Goal: Understand process/instructions: Learn about a topic

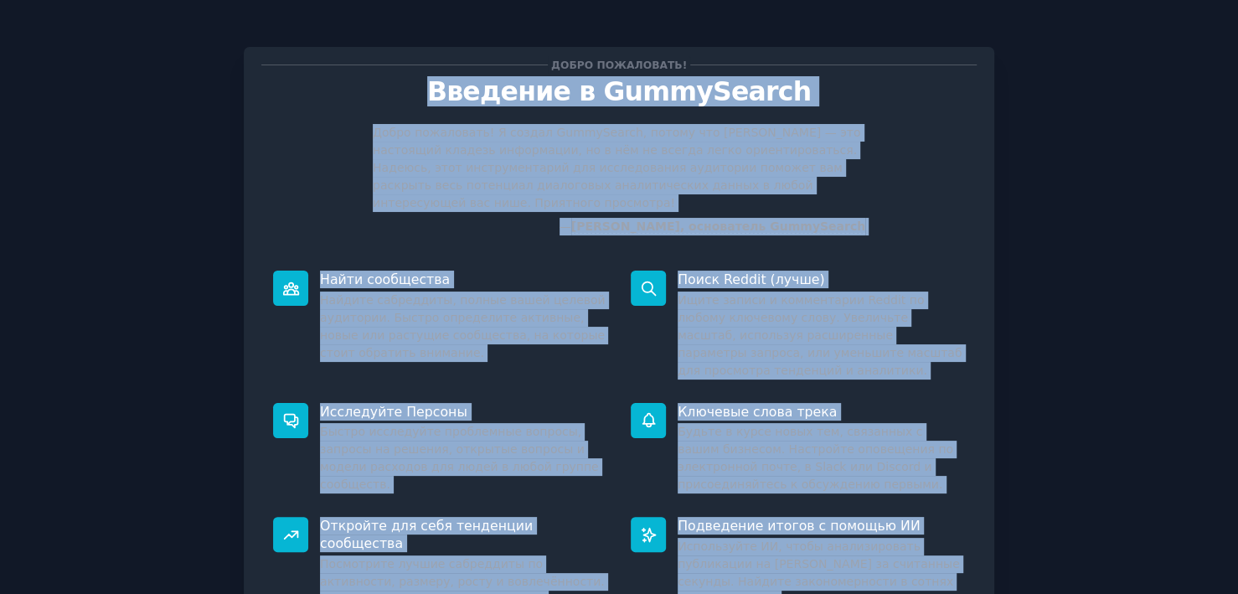
scroll to position [131, 0]
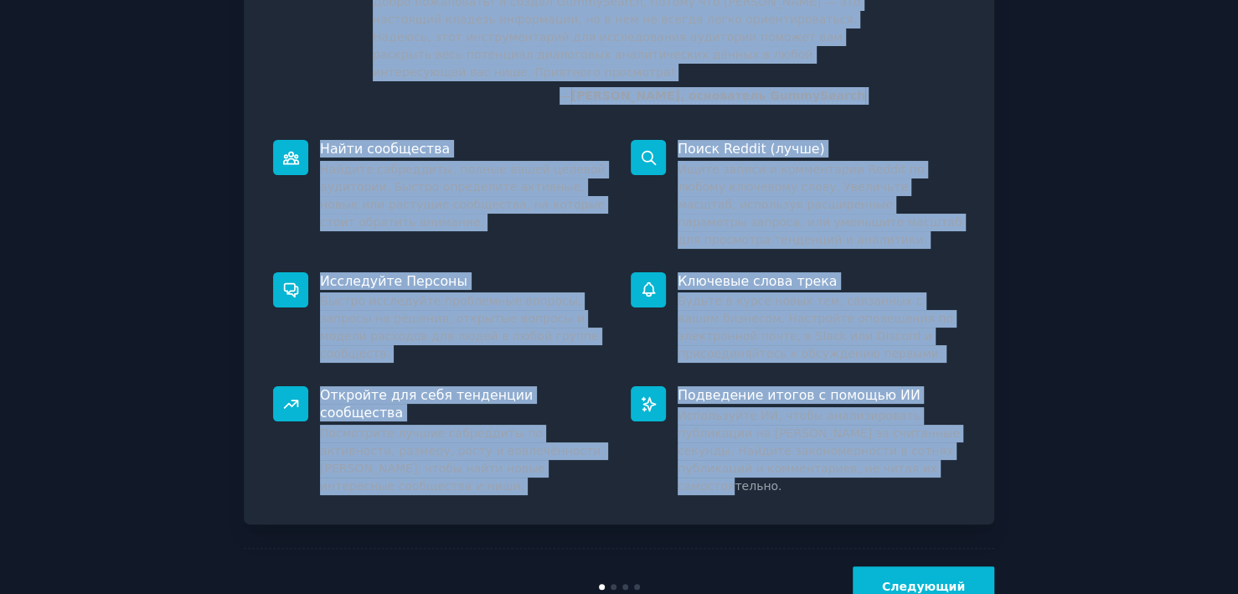
drag, startPoint x: 450, startPoint y: 95, endPoint x: 921, endPoint y: 458, distance: 594.8
click at [921, 458] on div "Добро пожаловать! Введение в GummySearch Добро пожаловать! Я создал GummySearch…" at bounding box center [619, 220] width 750 height 608
copy div "Loremips d SitamEtcons Adipi elitseddoe! T incidi UtlabOreetd, magnaa eni Admin…"
click at [1016, 264] on div "Добро пожаловать! Введение в GummySearch Добро пожаловать! Я создал GummySearch…" at bounding box center [618, 259] width 1191 height 732
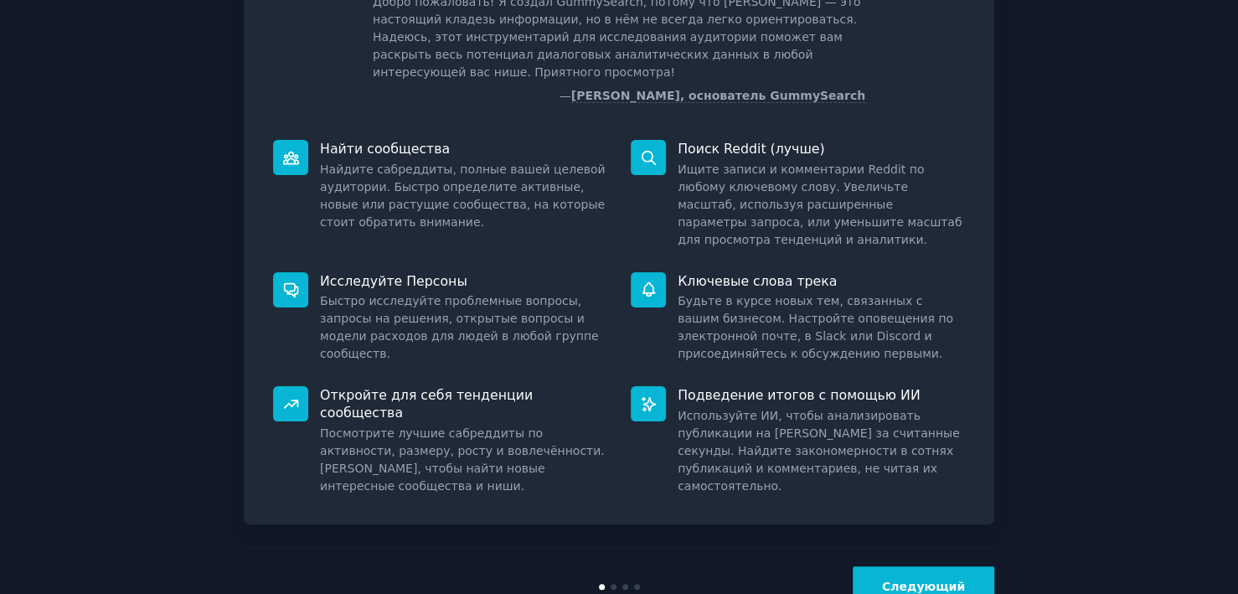
click at [899, 580] on font "Следующий" at bounding box center [923, 586] width 83 height 13
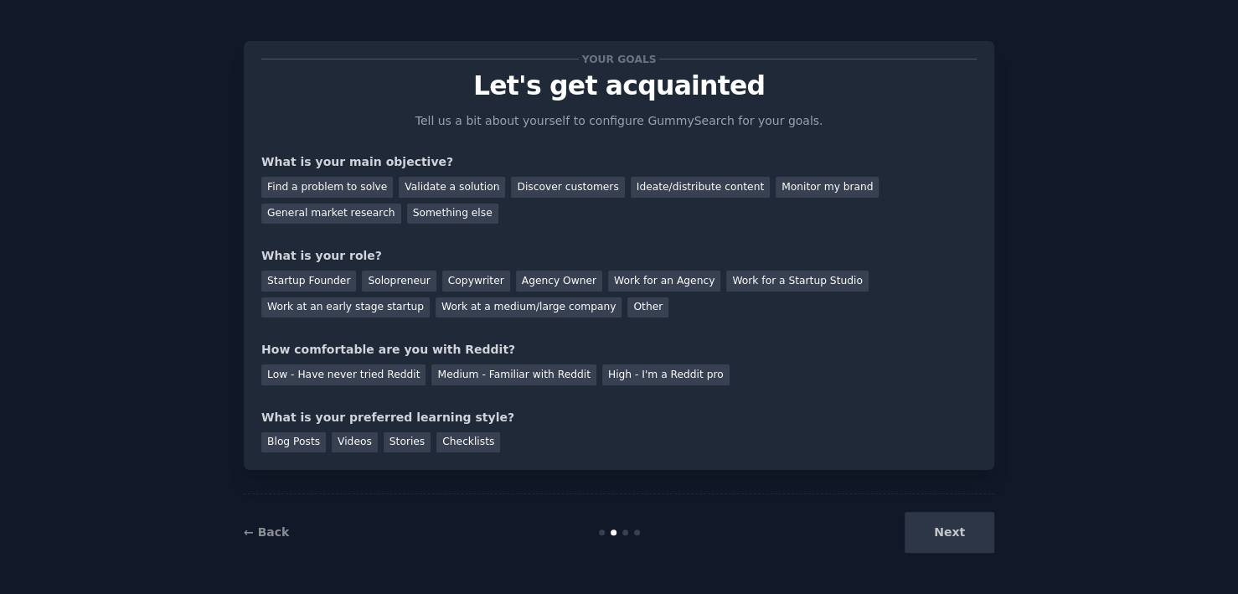
scroll to position [5, 0]
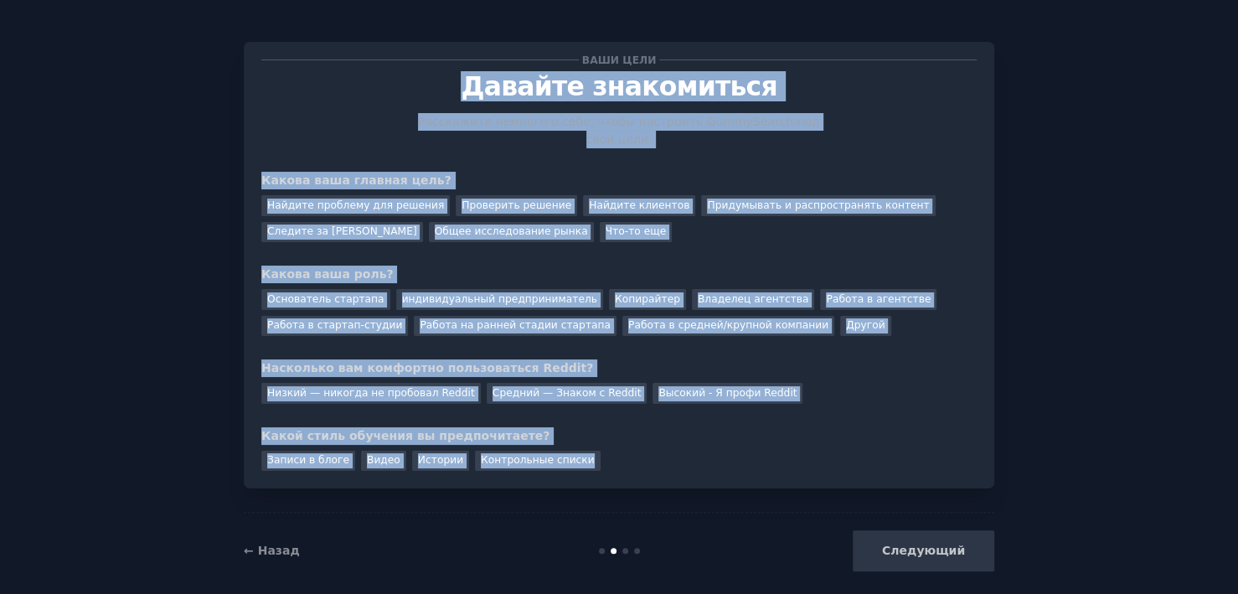
drag, startPoint x: 459, startPoint y: 81, endPoint x: 630, endPoint y: 466, distance: 421.4
click at [630, 466] on div "Ваши цели [PERSON_NAME] знакомиться Расскажите немного о себе, чтобы настроить …" at bounding box center [619, 265] width 750 height 446
copy div "Loremip dolorsitame Consectetu adipisc e sedd, eiusm temporinc UtlabOreetd mag …"
click at [1169, 177] on div "Ваши цели [PERSON_NAME] знакомиться Расскажите немного о себе, чтобы настроить …" at bounding box center [618, 303] width 1191 height 570
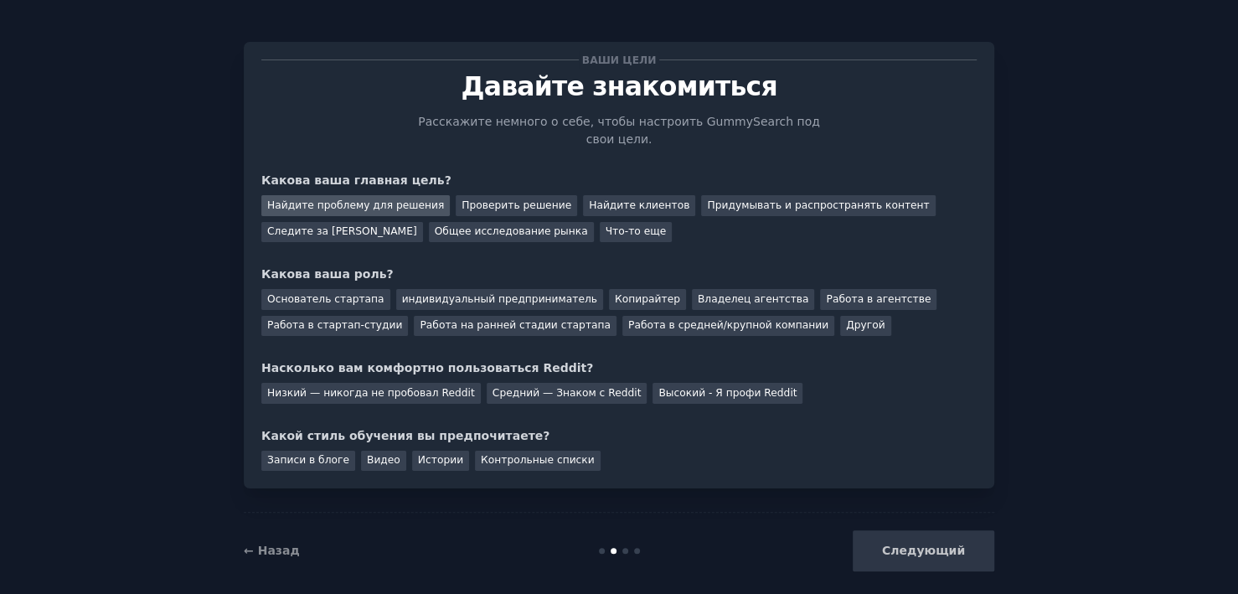
click at [358, 199] on font "Найдите проблему для решения" at bounding box center [355, 205] width 177 height 12
click at [321, 293] on font "Основатель стартапа" at bounding box center [325, 299] width 117 height 12
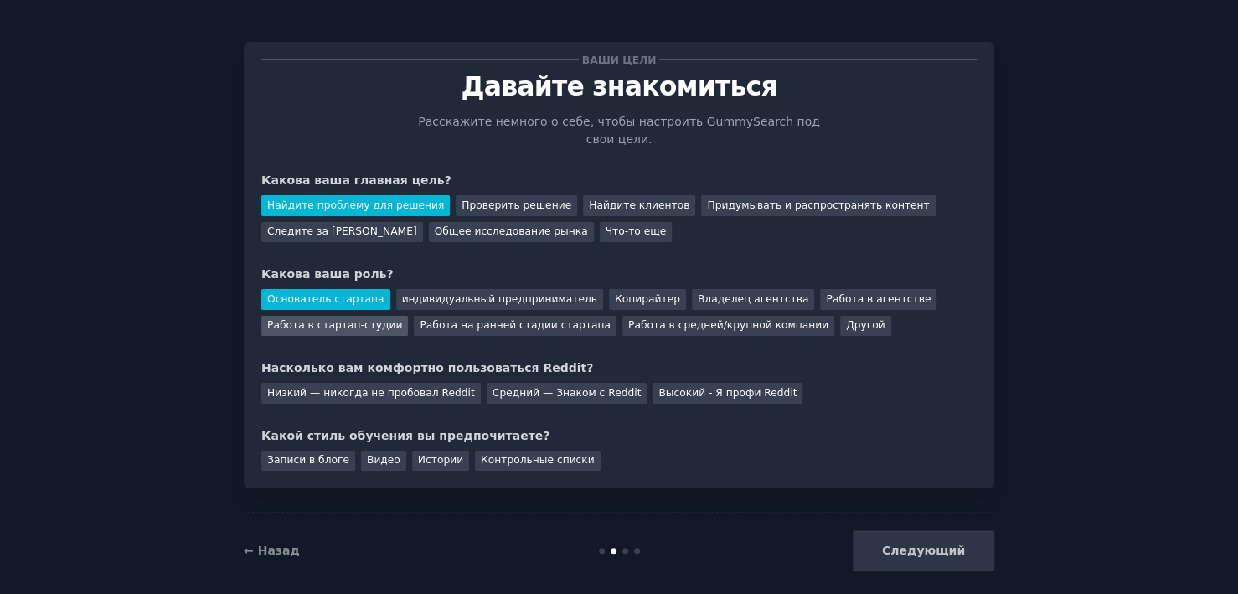
click at [321, 319] on font "Работа в стартап-студии" at bounding box center [334, 325] width 135 height 12
click at [329, 293] on font "Основатель стартапа" at bounding box center [325, 299] width 117 height 12
click at [533, 387] on font "Средний — Знаком с Reddit" at bounding box center [566, 393] width 149 height 12
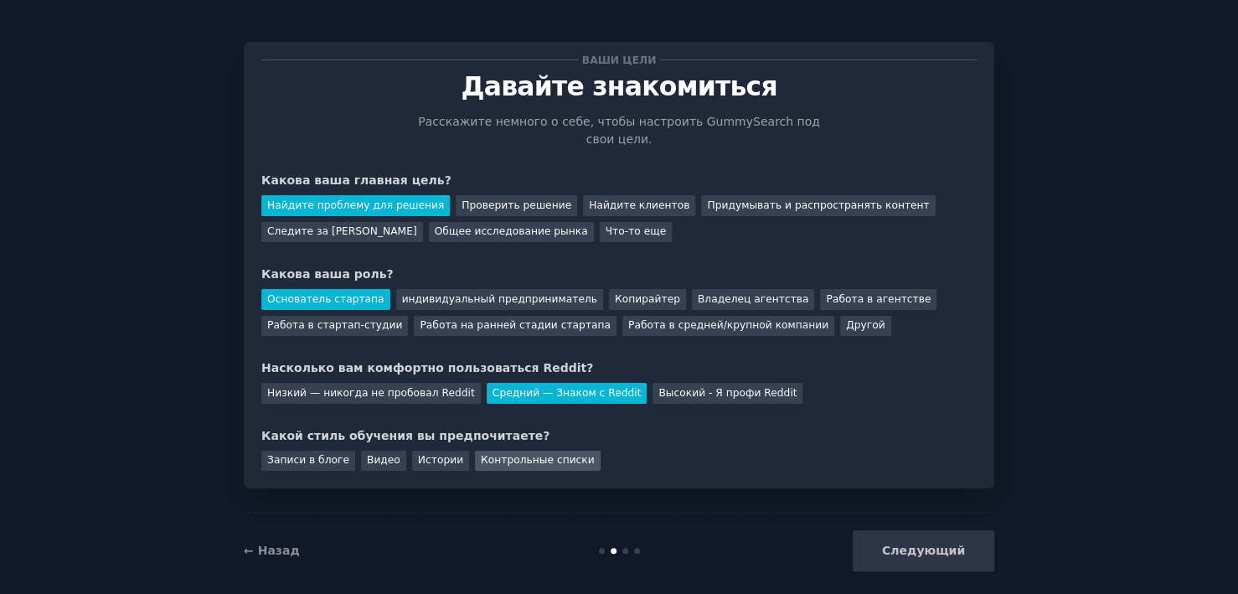
click at [512, 454] on font "Контрольные списки" at bounding box center [538, 460] width 114 height 12
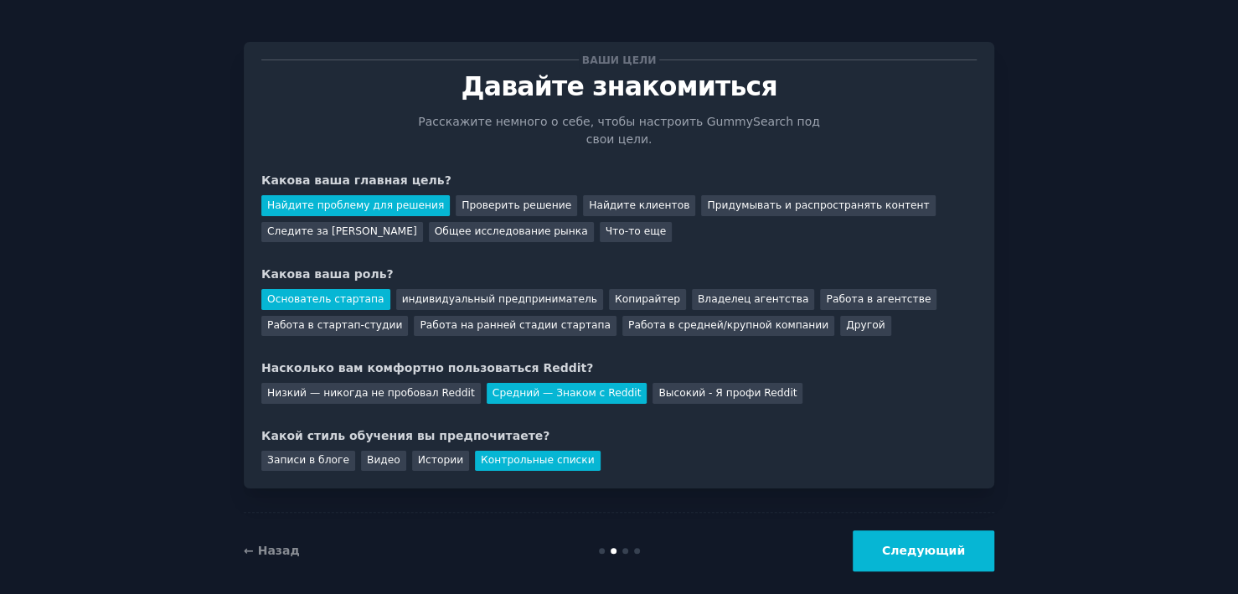
click at [923, 544] on font "Следующий" at bounding box center [923, 550] width 83 height 13
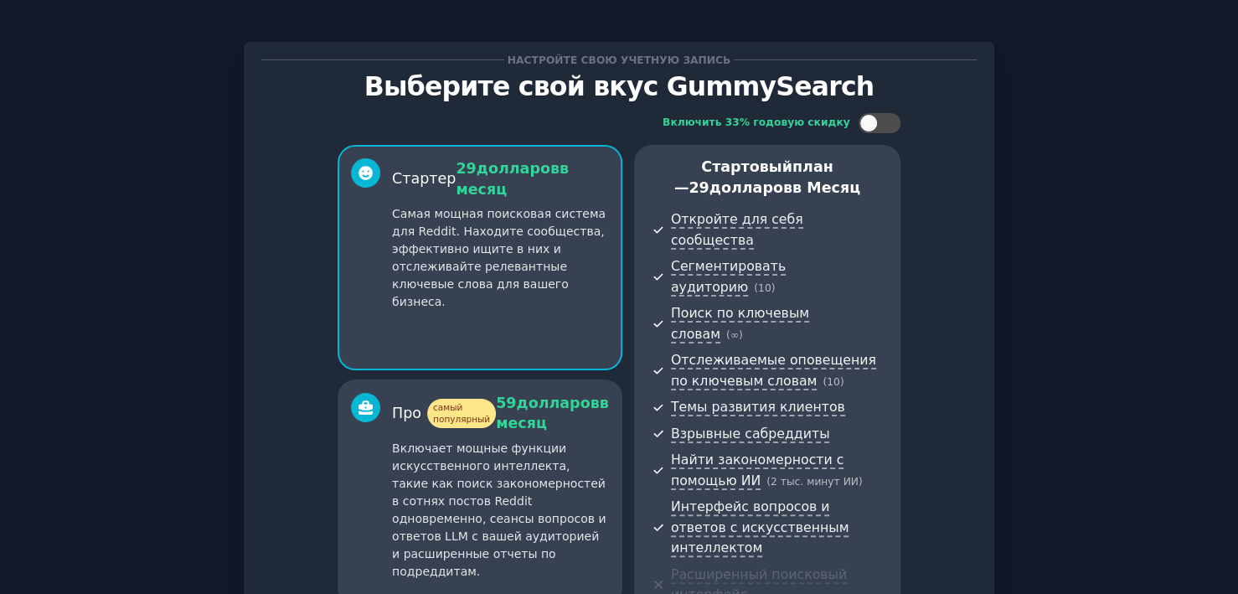
click at [1227, 213] on div "Настройте свою учетную запись Выберите свой вкус GummySearch Включить 33% годов…" at bounding box center [619, 496] width 1238 height 1002
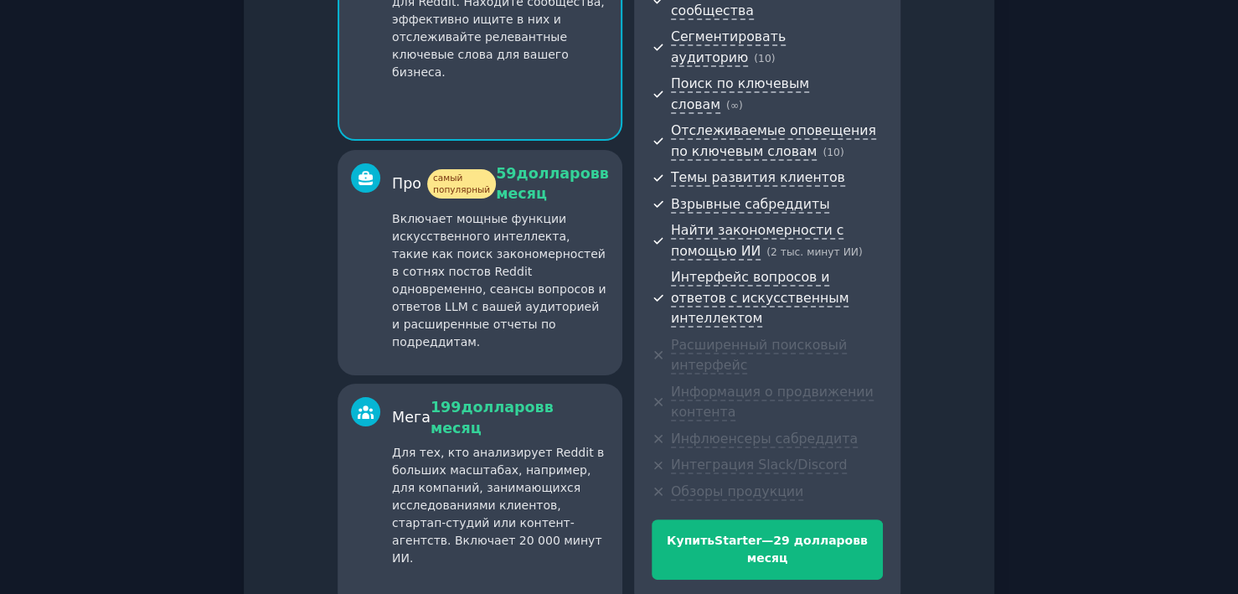
scroll to position [245, 0]
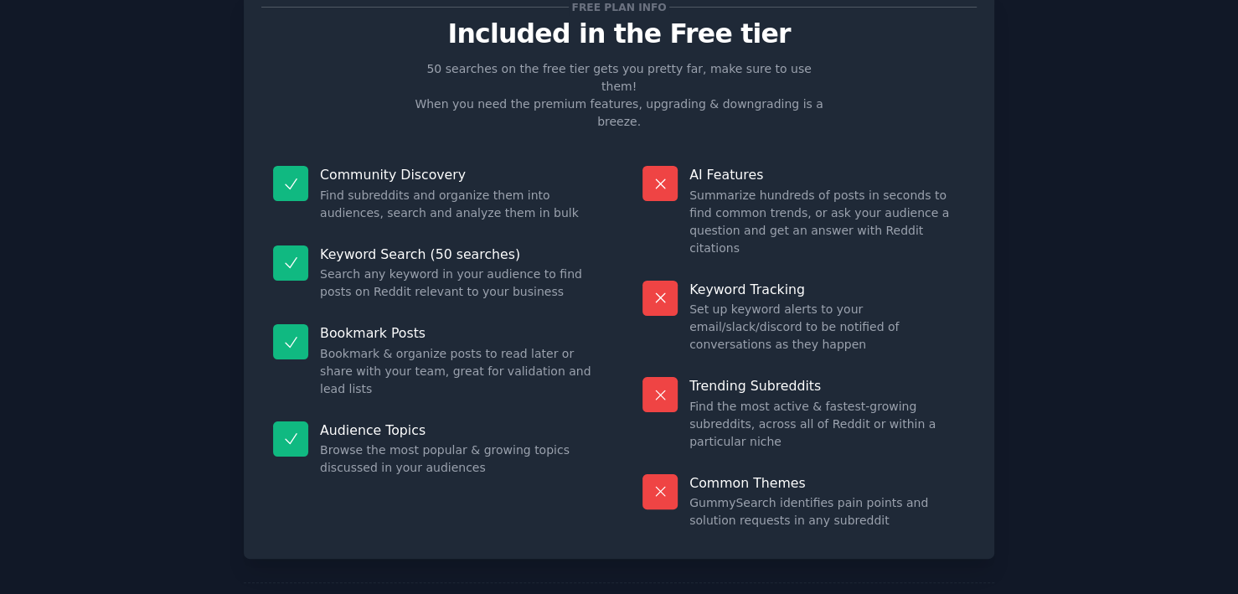
scroll to position [163, 0]
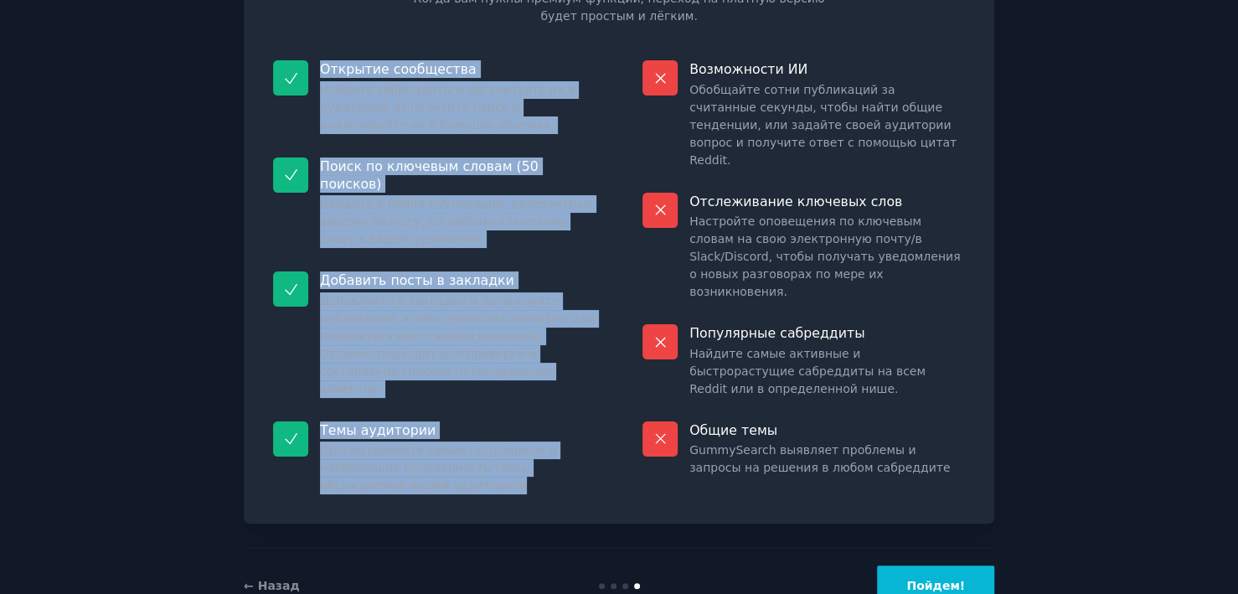
drag, startPoint x: 314, startPoint y: 70, endPoint x: 436, endPoint y: 430, distance: 380.1
click at [436, 430] on dl "Открытие сообщества Найдите сабреддиты и организуйте их в аудитории, выполняйте…" at bounding box center [434, 277] width 346 height 457
copy dl "Loremips dolorsitam Consect adipiscing e seddoeiusmo te i utlaboree, doloremagn…"
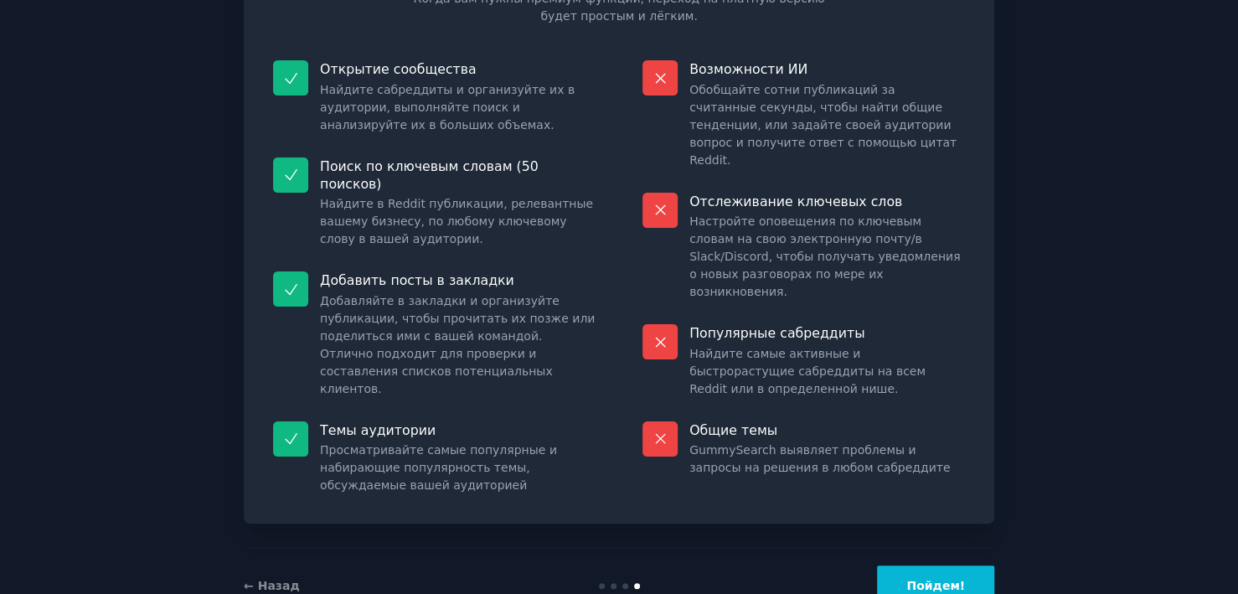
click at [945, 240] on dd "Настройте оповещения по ключевым словам на свою электронную почту/в Slack/Disco…" at bounding box center [827, 257] width 276 height 88
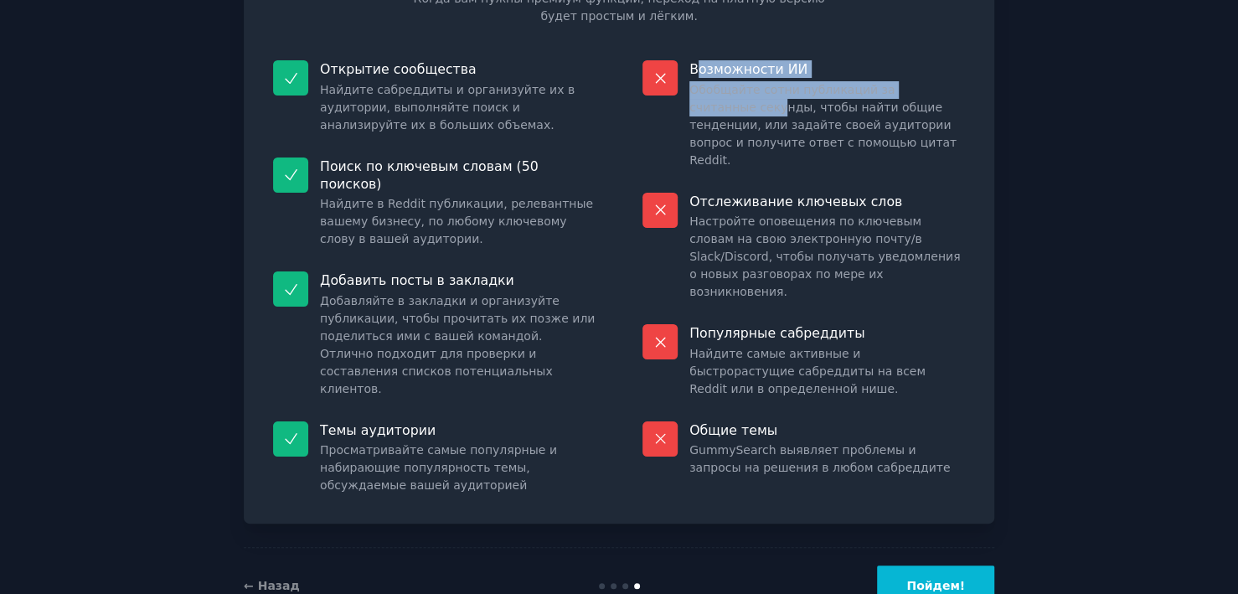
drag, startPoint x: 693, startPoint y: 69, endPoint x: 705, endPoint y: 102, distance: 35.5
click at [705, 102] on div "Возможности ИИ Обобщайте сотни публикаций за считанные секунды, чтобы найти общ…" at bounding box center [804, 115] width 346 height 132
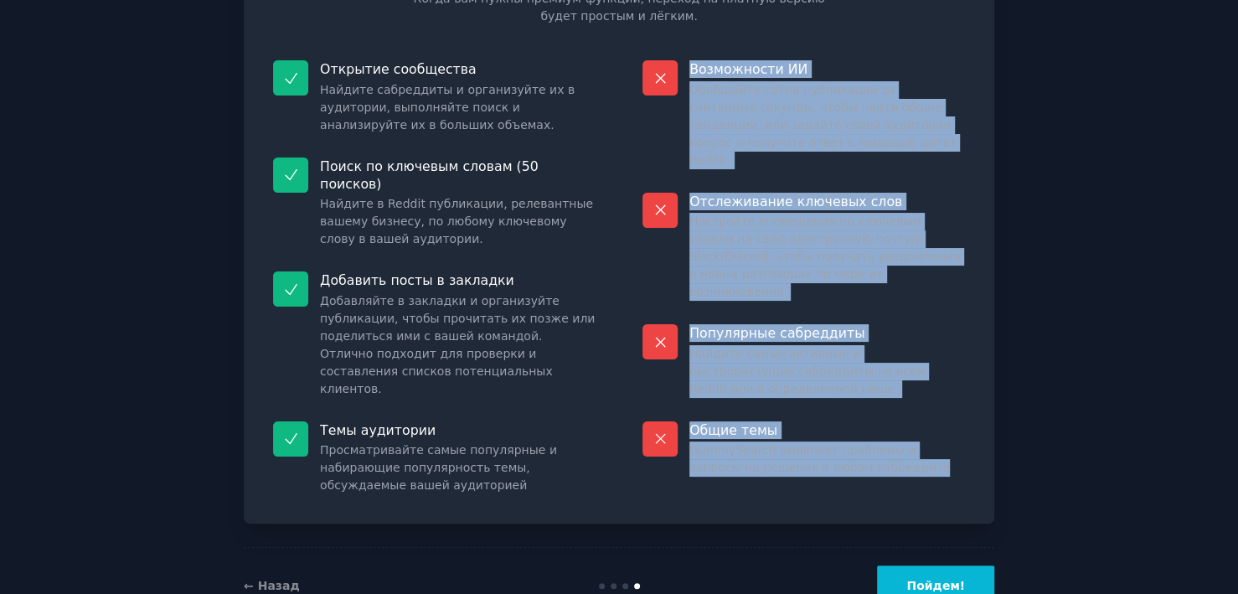
drag, startPoint x: 688, startPoint y: 71, endPoint x: 862, endPoint y: 440, distance: 407.2
click at [862, 440] on dl "Возможности ИИ Обобщайте сотни публикаций за считанные секунды, чтобы найти общ…" at bounding box center [804, 277] width 346 height 457
copy dl "Возможности ИИ Обобщайте сотни публикаций за считанные секунды, чтобы найти общ…"
click at [1147, 216] on div "Бесплатная информация о плане Включено в бесплатный уровень 50 поисковых запрос…" at bounding box center [618, 242] width 1191 height 764
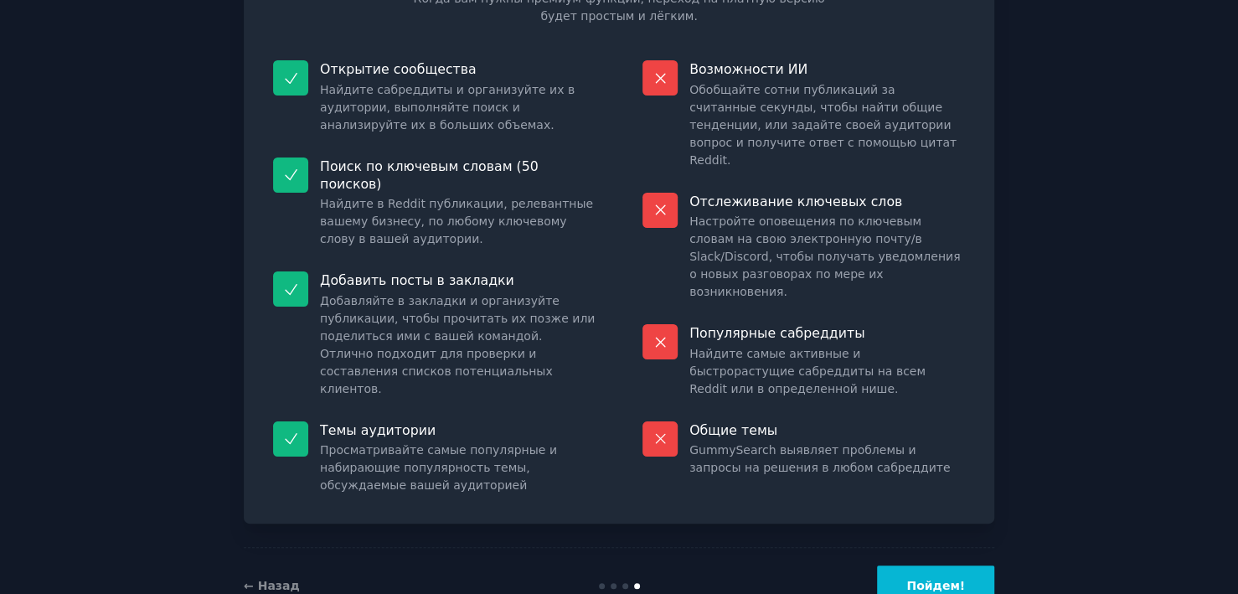
click at [706, 547] on div "← Назад Пойдем!" at bounding box center [619, 585] width 750 height 77
click at [279, 577] on div "← Назад" at bounding box center [369, 586] width 250 height 18
click at [265, 579] on font "← Назад" at bounding box center [272, 585] width 56 height 13
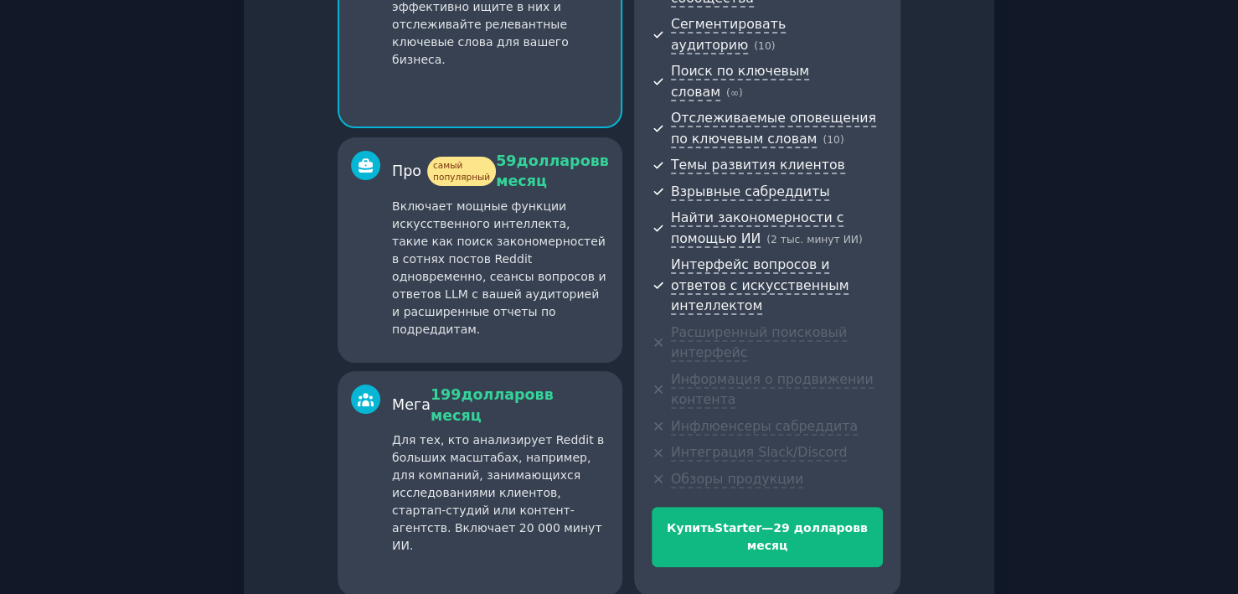
scroll to position [307, 0]
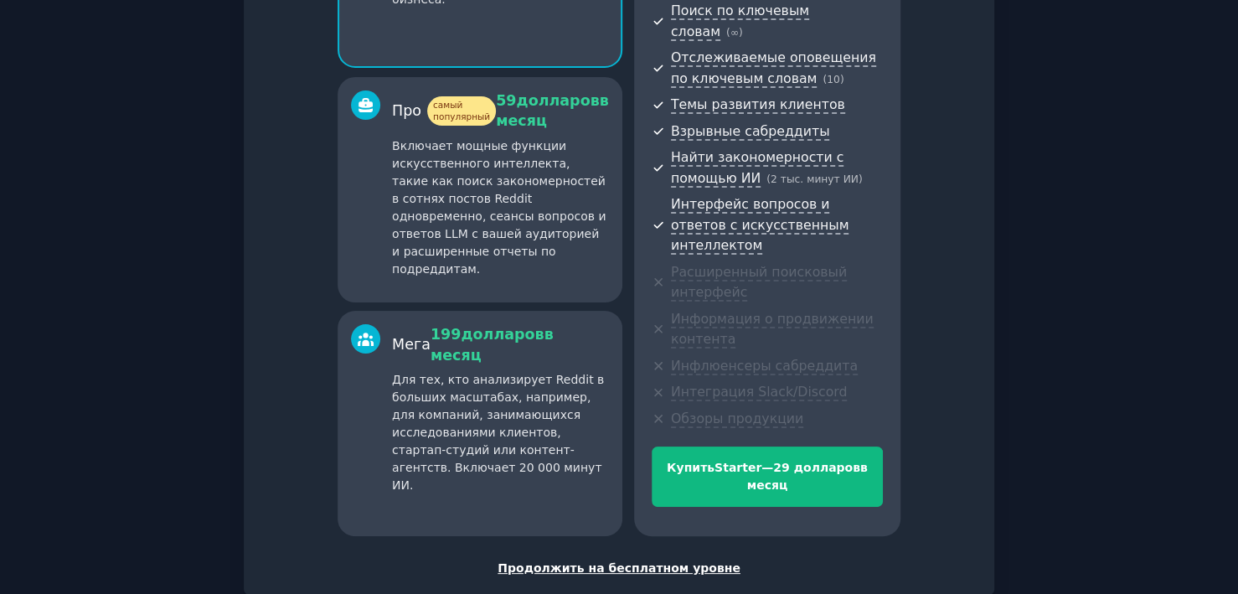
click at [704, 561] on font "Продолжить на бесплатном уровне" at bounding box center [618, 567] width 243 height 13
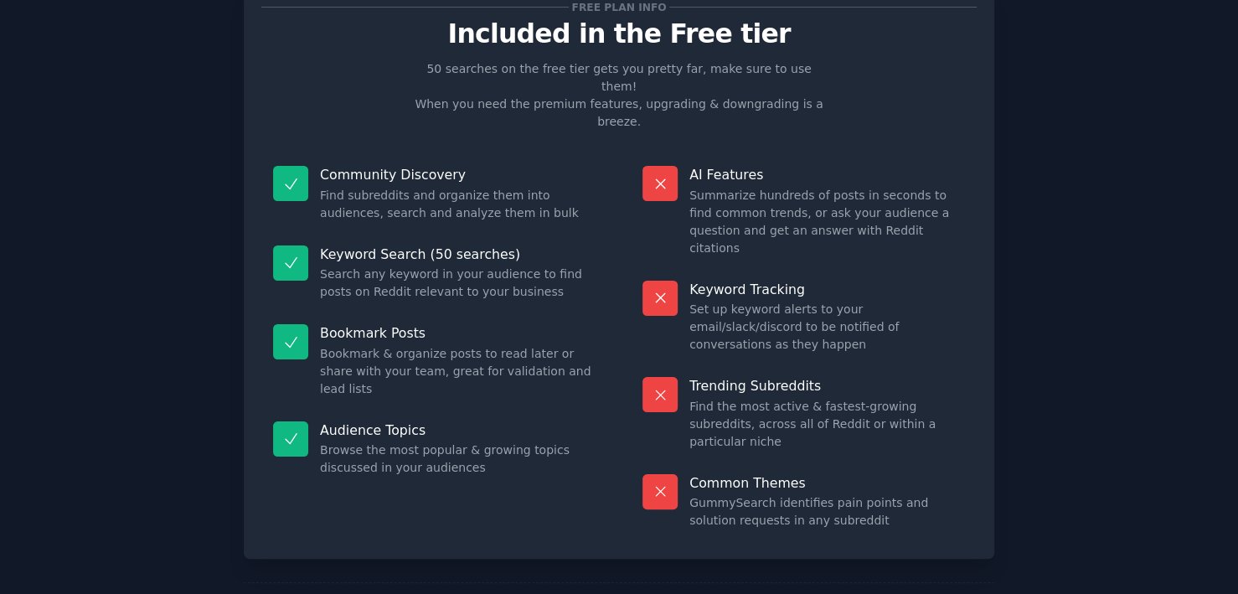
scroll to position [163, 0]
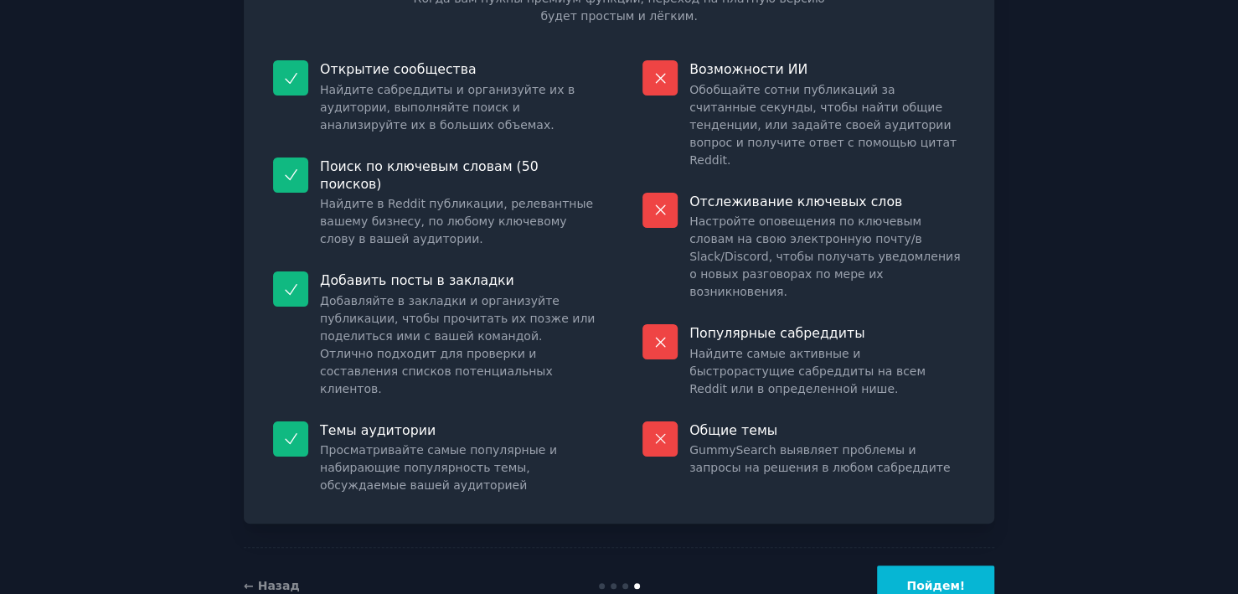
click at [930, 579] on font "Пойдем!" at bounding box center [935, 585] width 59 height 13
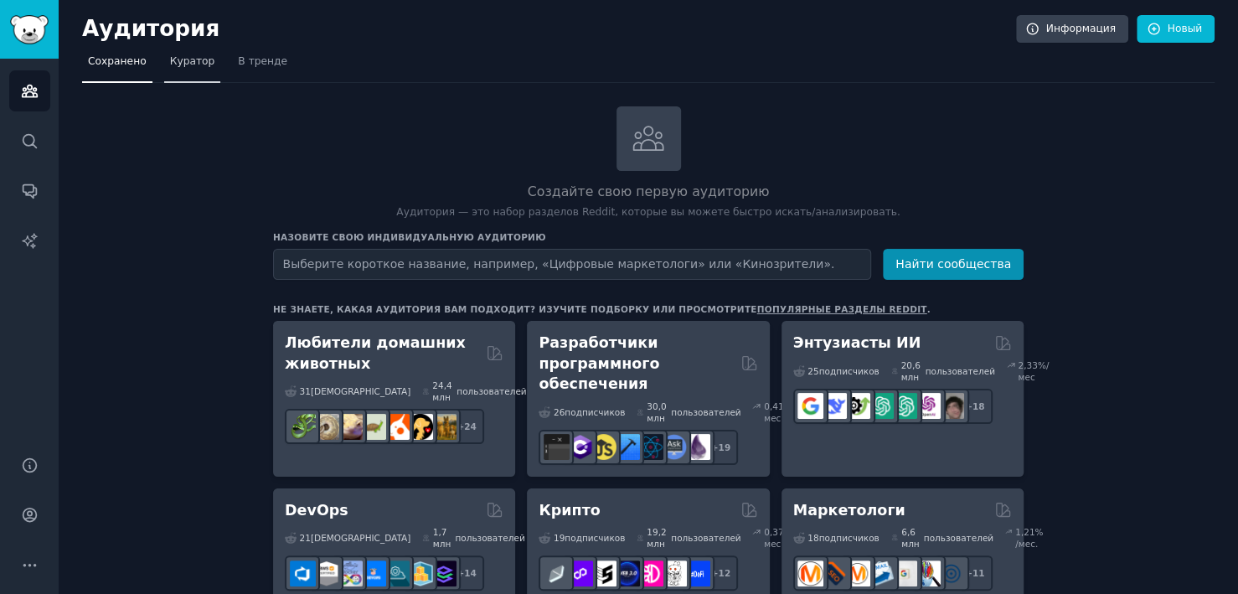
click at [180, 72] on link "Куратор" at bounding box center [192, 66] width 57 height 34
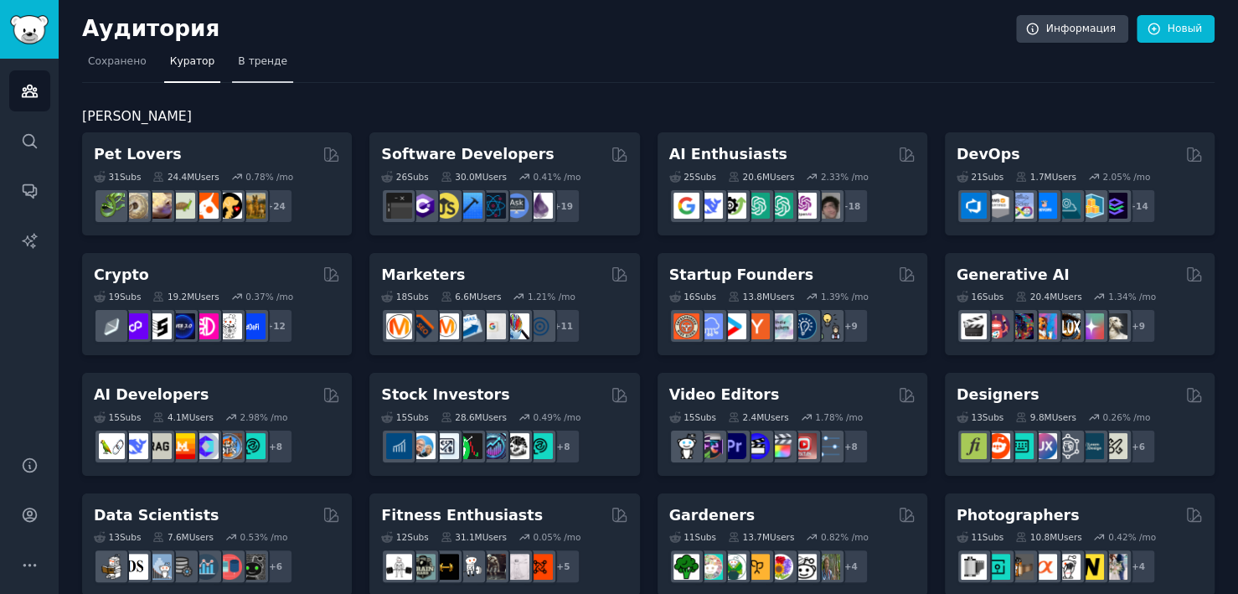
click at [248, 66] on font "В тренде" at bounding box center [262, 61] width 49 height 12
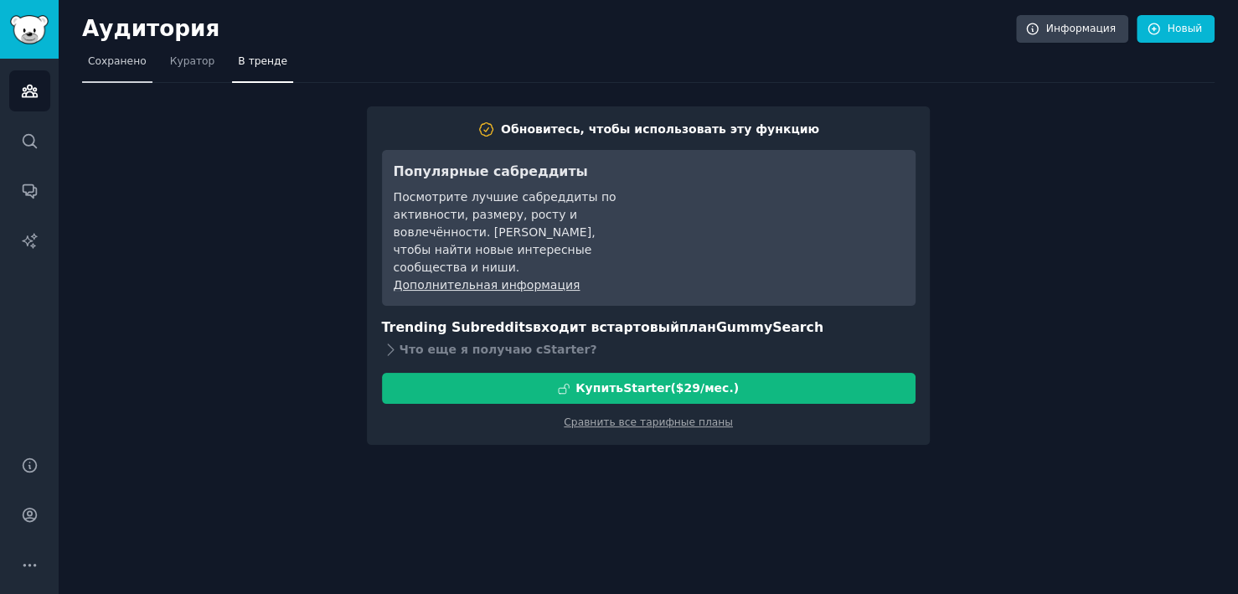
click at [123, 69] on link "Сохранено" at bounding box center [117, 66] width 70 height 34
